Goal: Navigation & Orientation: Understand site structure

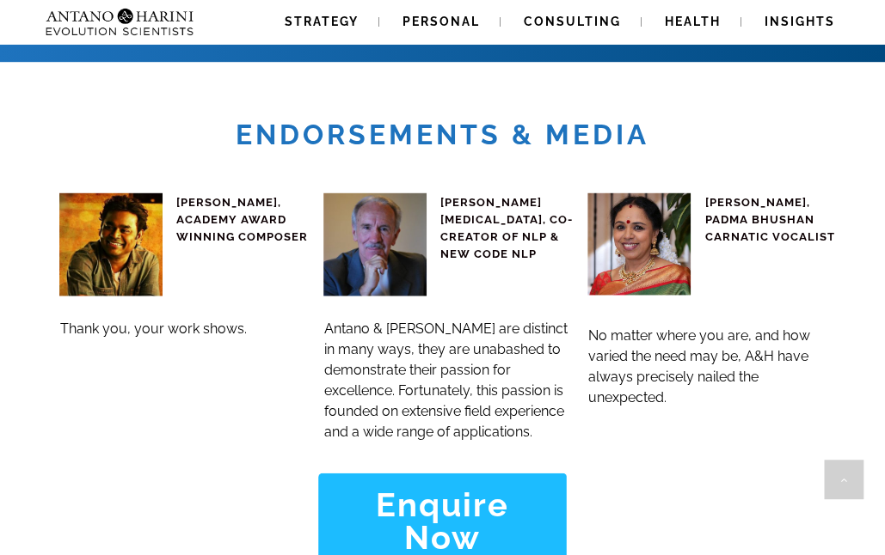
scroll to position [6698, 0]
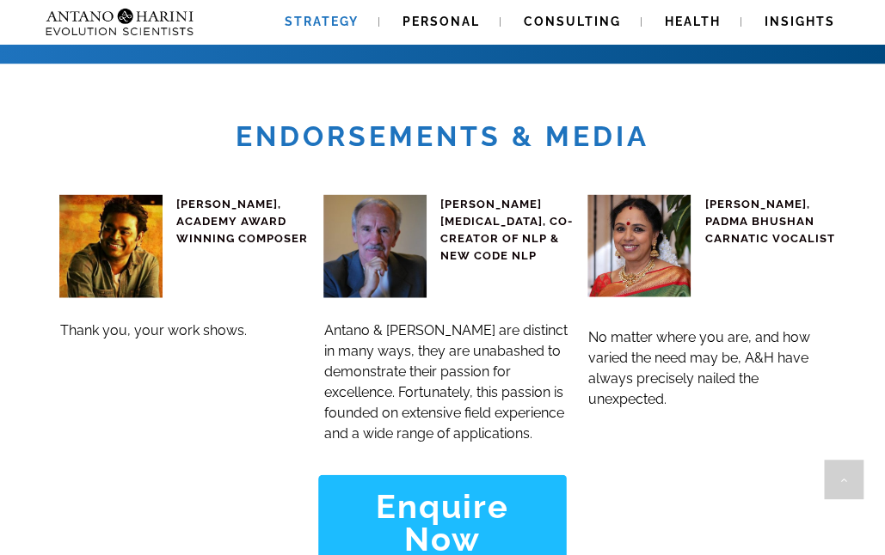
click at [329, 21] on span "Strategy" at bounding box center [322, 22] width 74 height 14
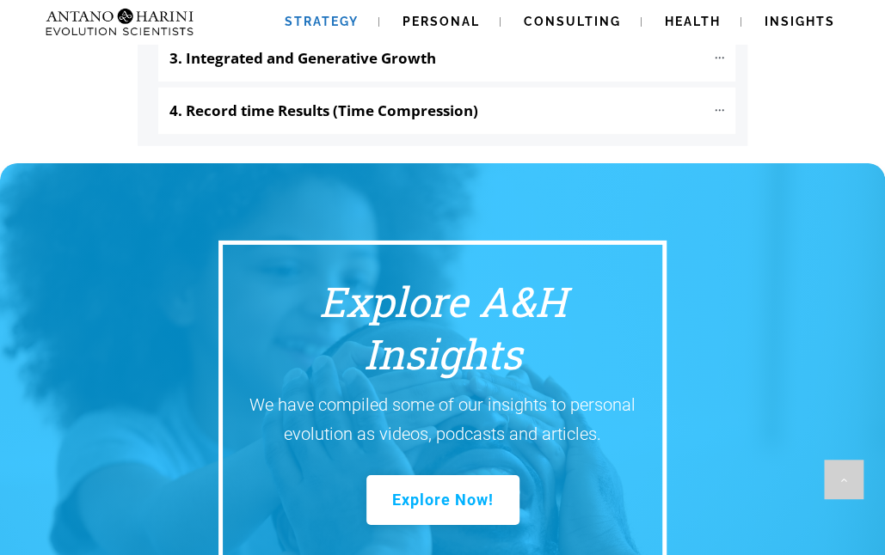
scroll to position [2208, 0]
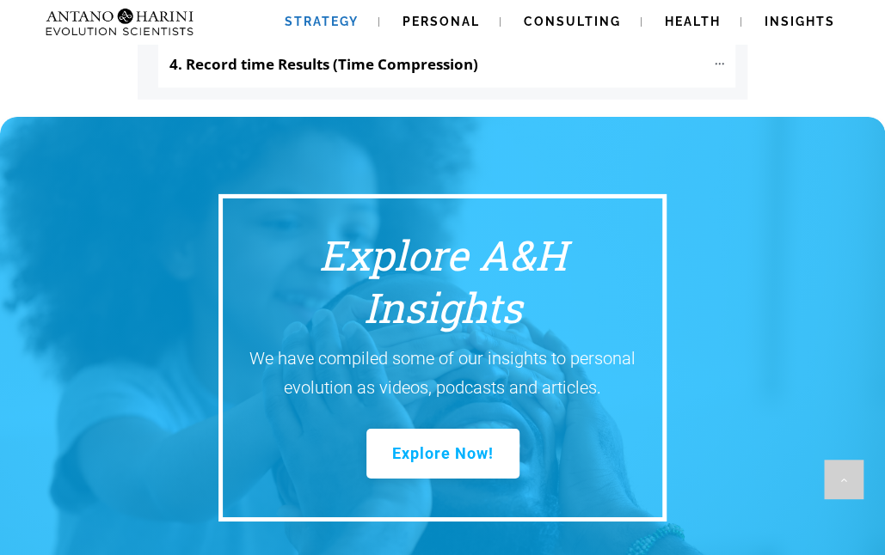
click at [380, 344] on p "We have compiled some of our insights to personal evolution as videos, podcasts…" at bounding box center [442, 373] width 413 height 58
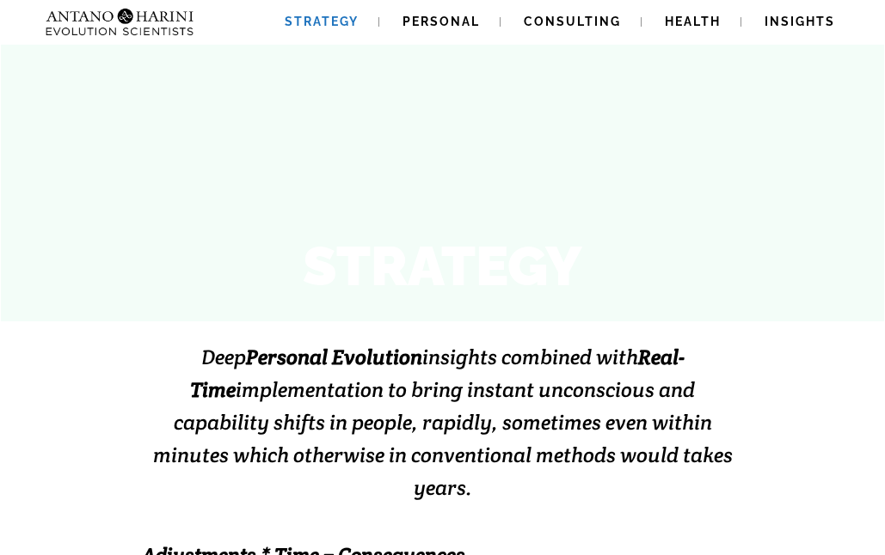
scroll to position [0, 0]
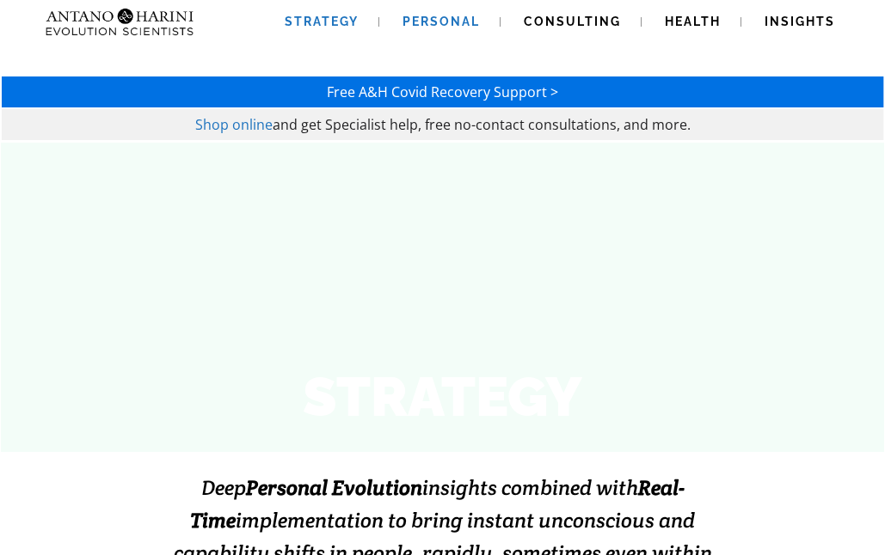
click at [462, 15] on span "Personal" at bounding box center [440, 22] width 77 height 14
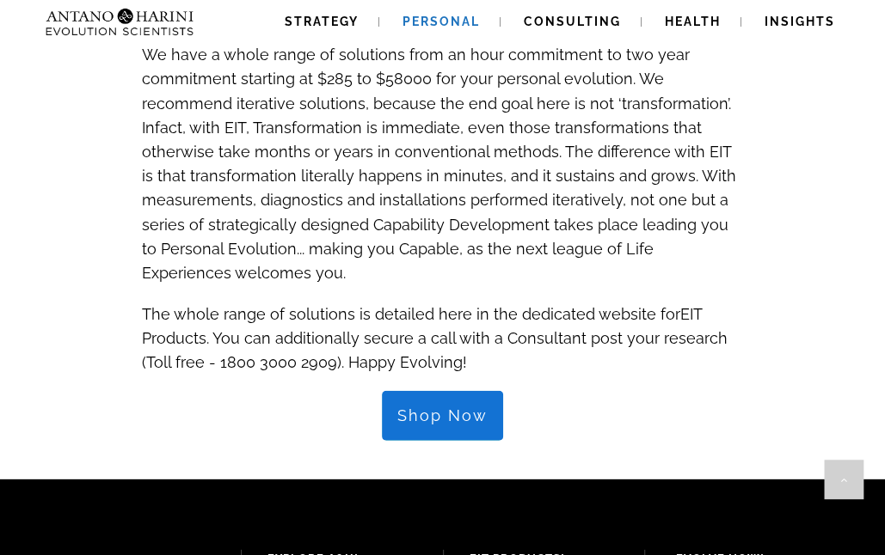
scroll to position [2076, 0]
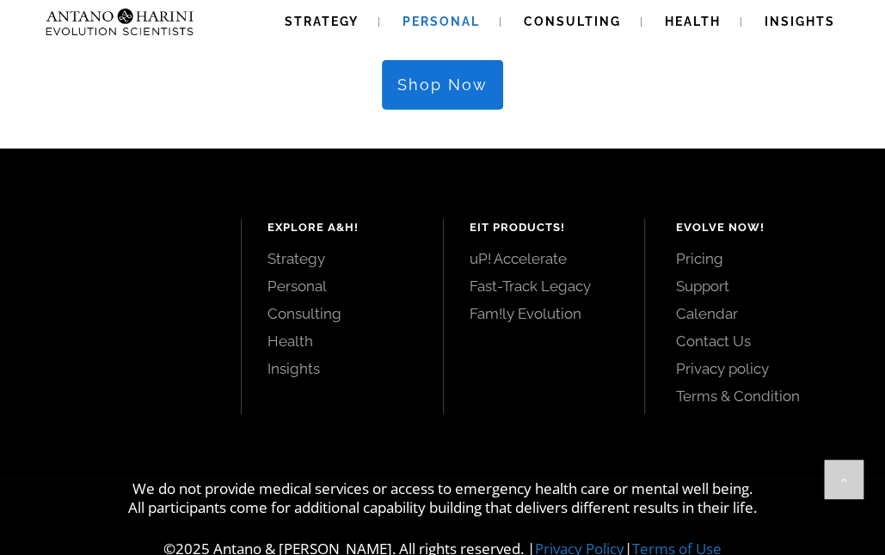
click at [441, 64] on link "Shop Now" at bounding box center [442, 85] width 121 height 50
click at [800, 15] on span "Insights" at bounding box center [799, 22] width 71 height 14
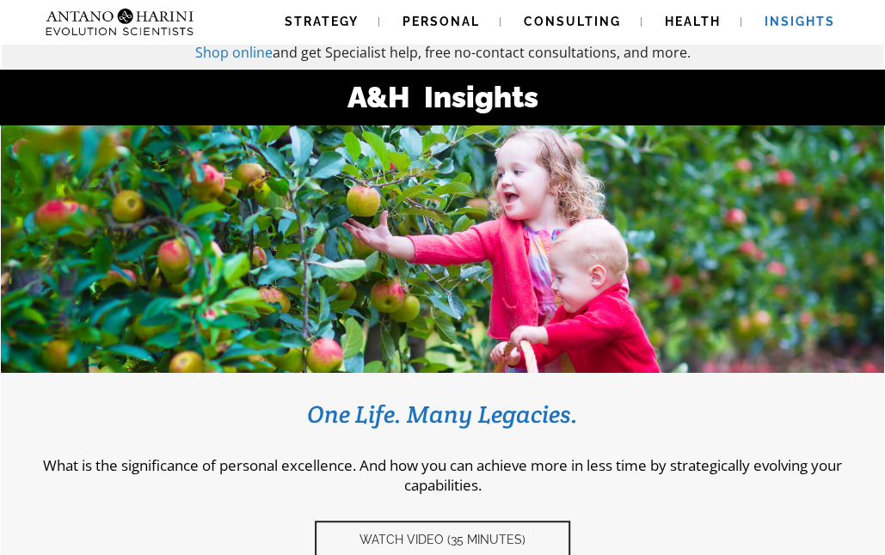
scroll to position [60, 0]
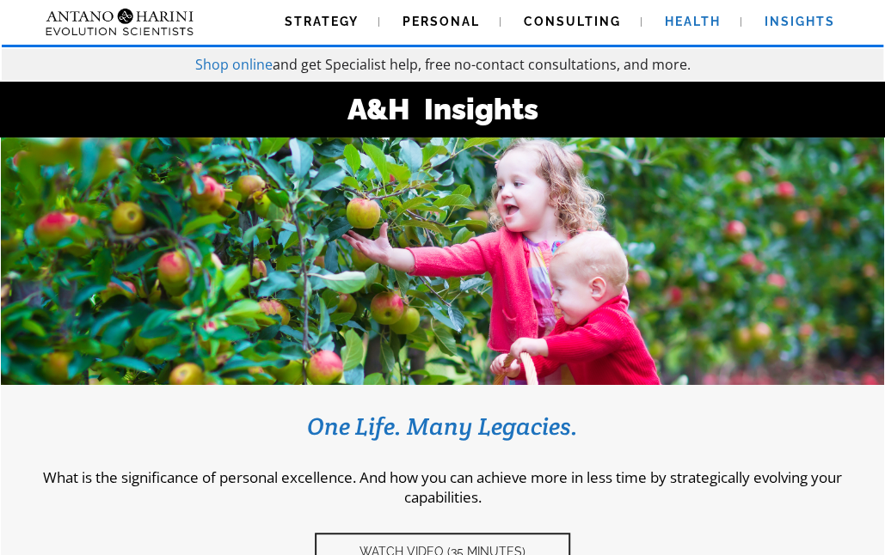
click at [697, 16] on span "Health" at bounding box center [693, 22] width 56 height 14
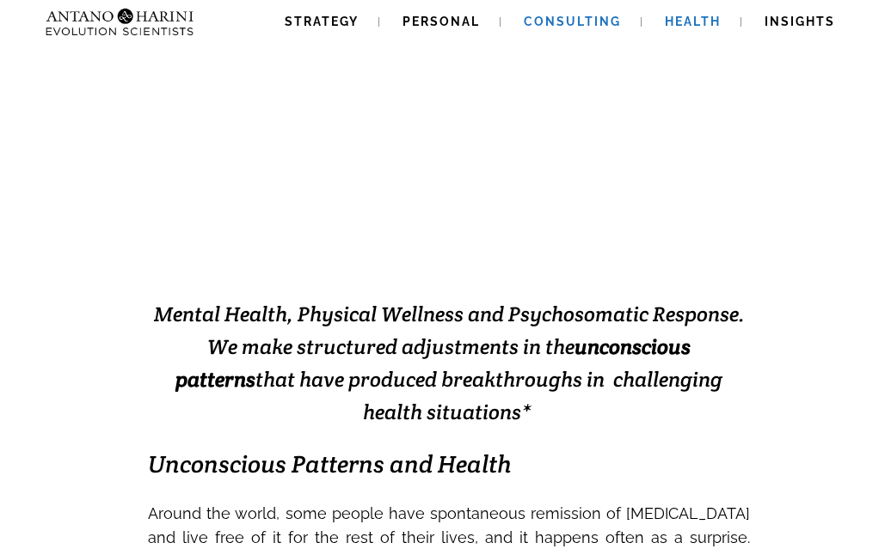
scroll to position [137, 0]
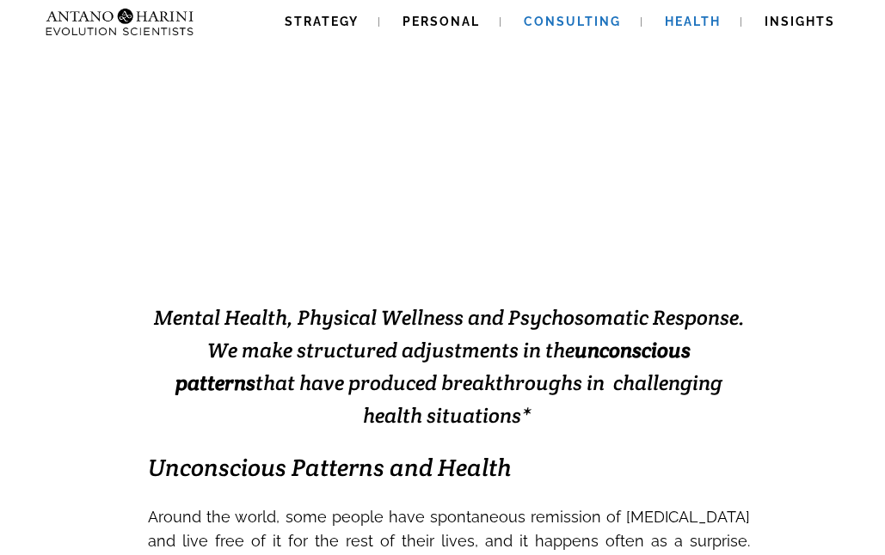
click at [545, 23] on span "Consulting" at bounding box center [572, 22] width 97 height 14
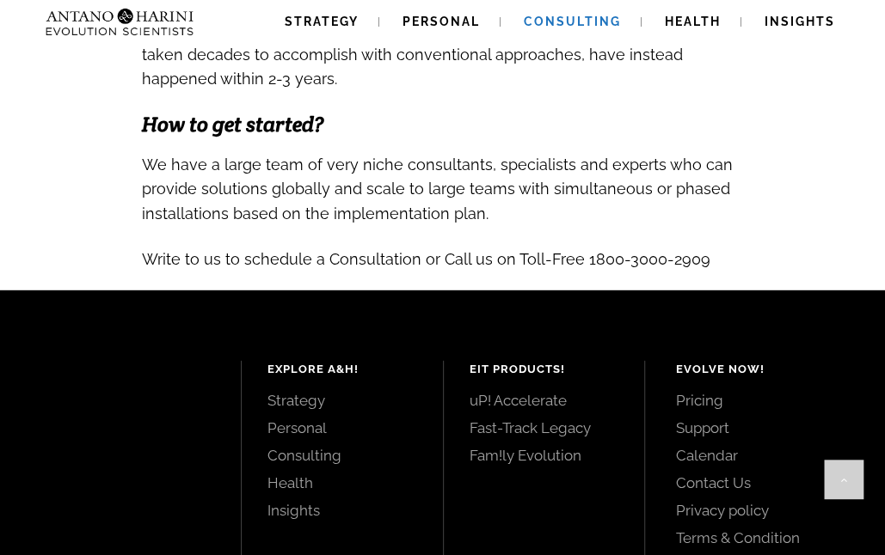
scroll to position [1851, 0]
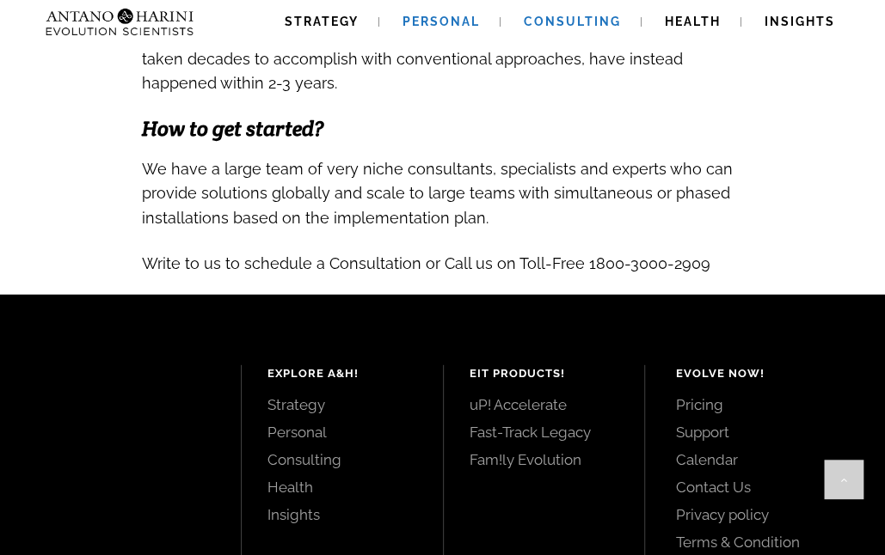
click at [472, 19] on span "Personal" at bounding box center [440, 22] width 77 height 14
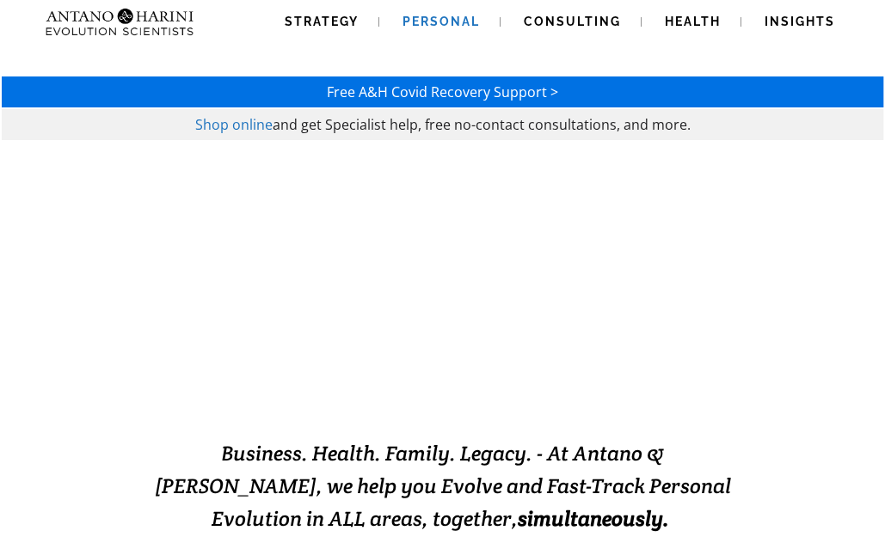
click at [124, 15] on img at bounding box center [85, 22] width 93 height 44
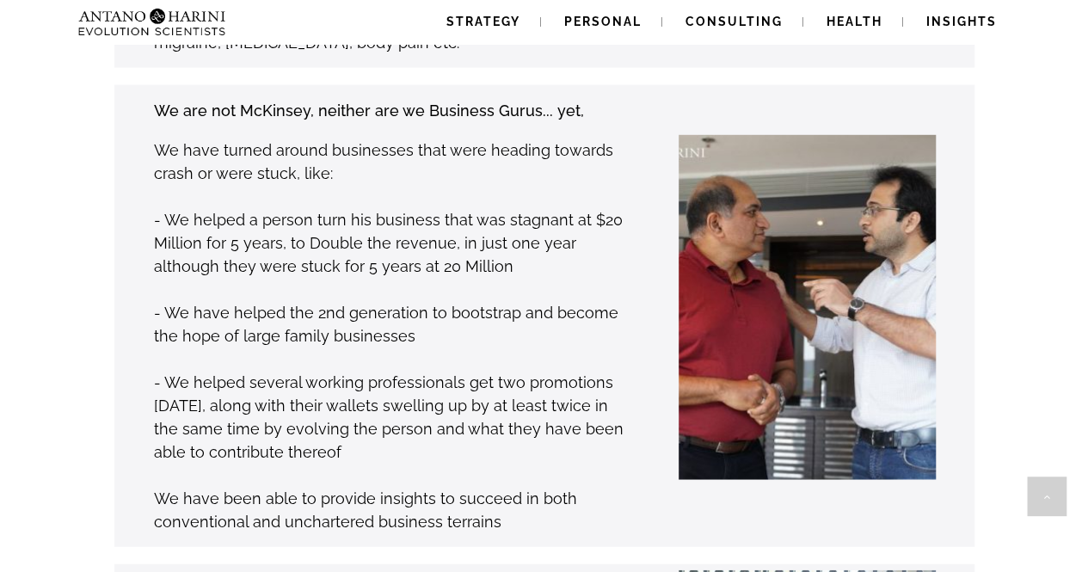
scroll to position [1861, 0]
